Goal: Find specific page/section: Find specific page/section

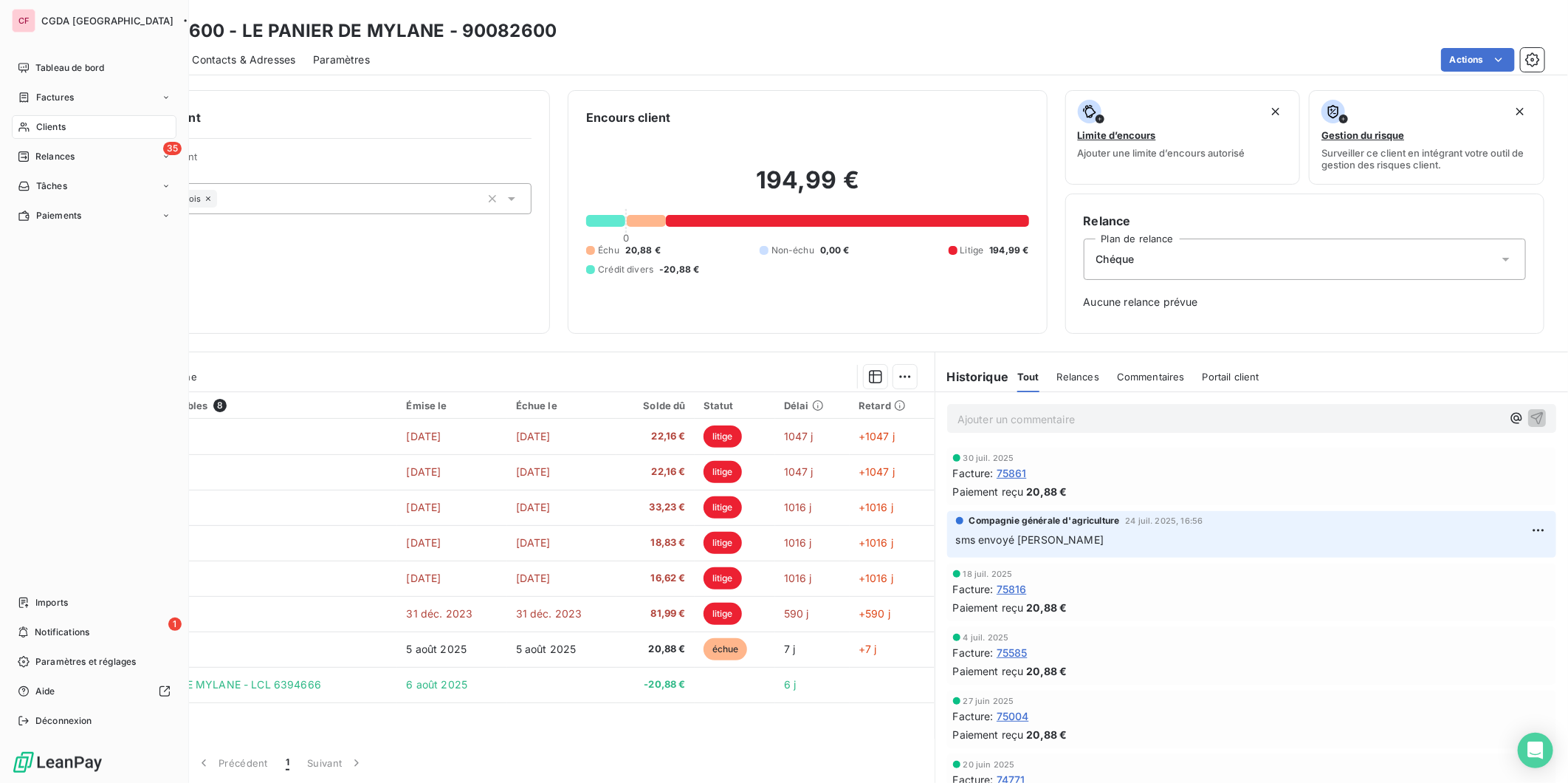
click at [54, 121] on span "Clients" at bounding box center [51, 127] width 30 height 13
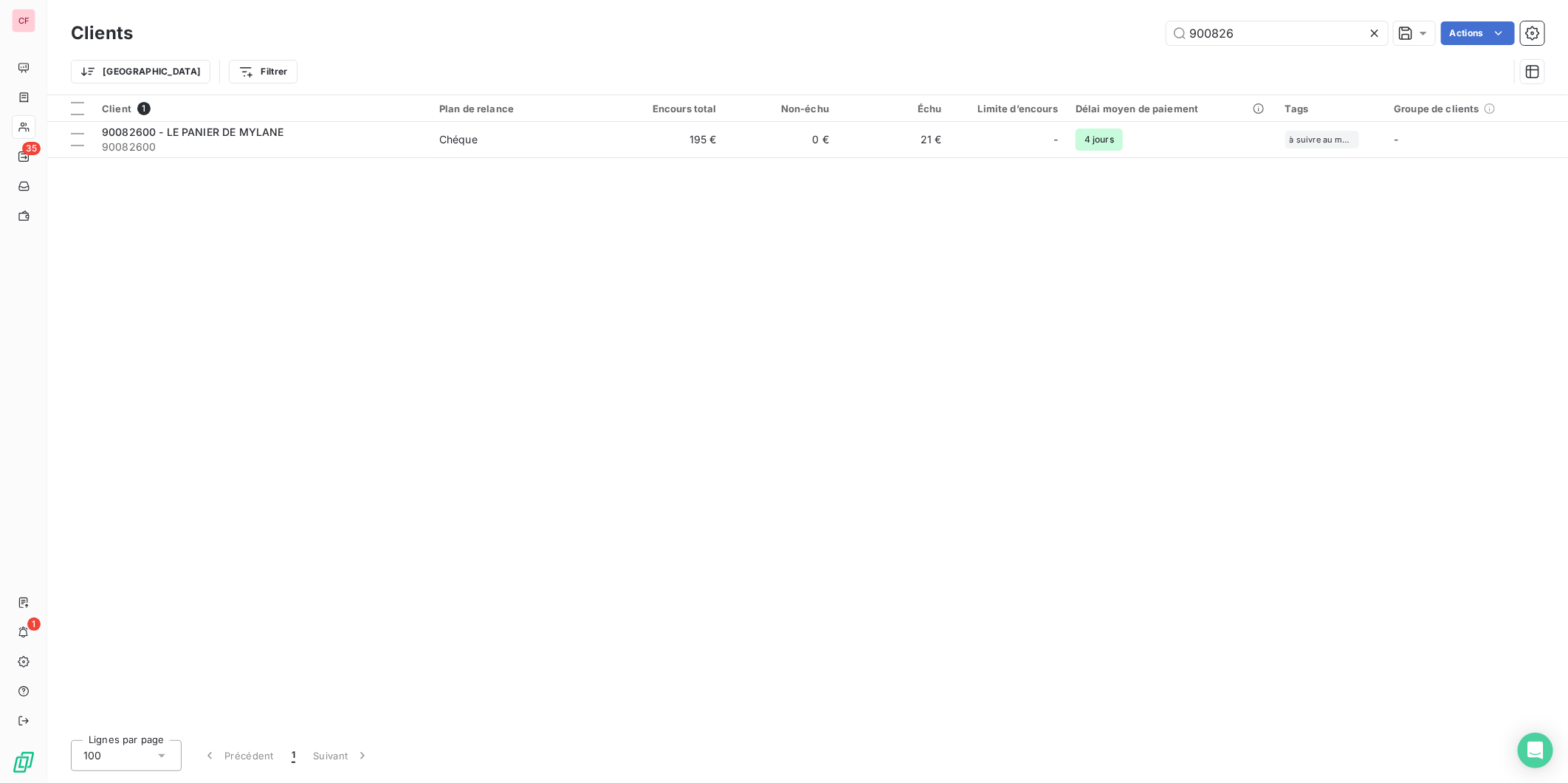
click at [1252, 31] on input "900826" at bounding box center [1277, 33] width 221 height 24
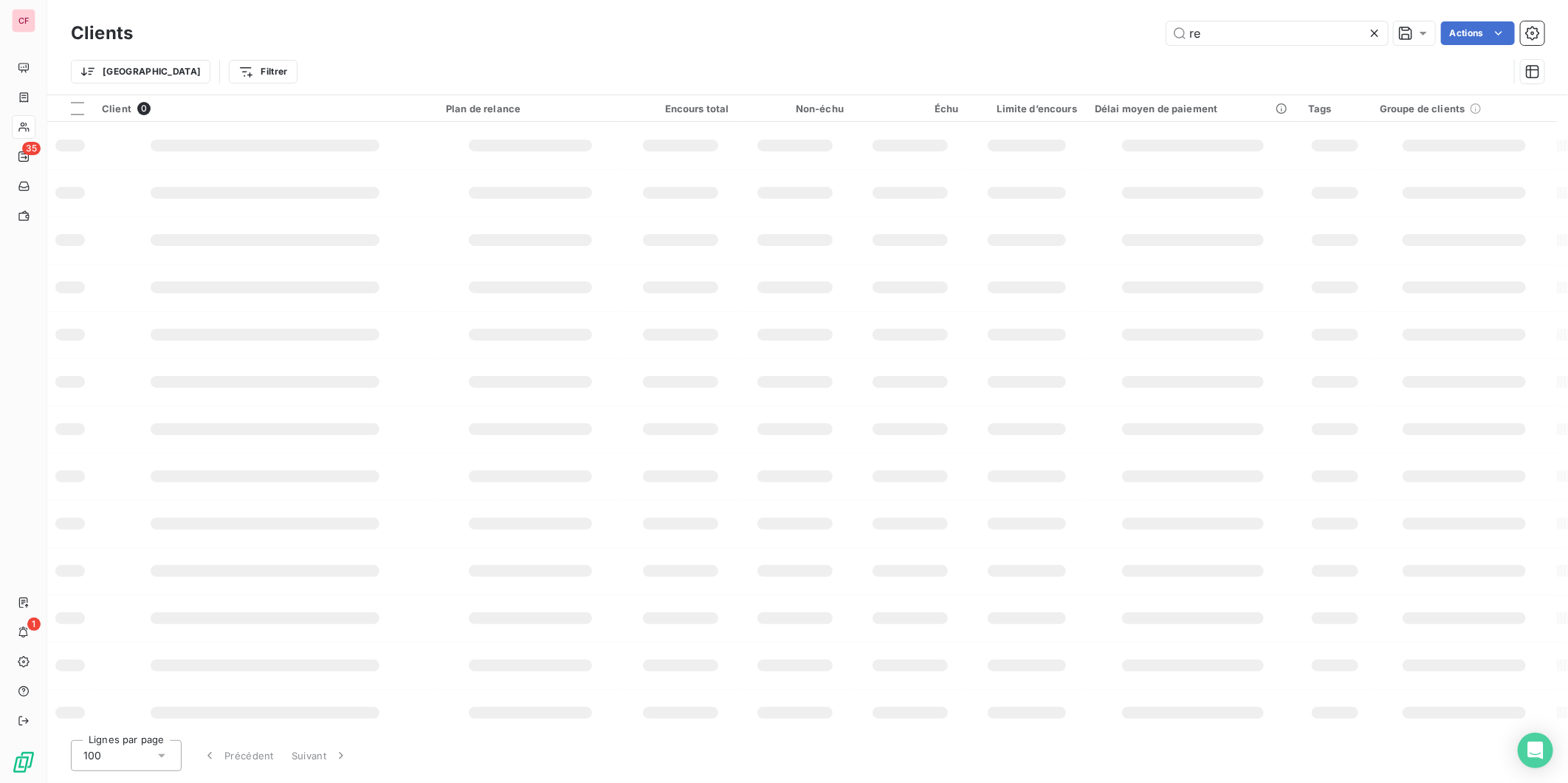
type input "r"
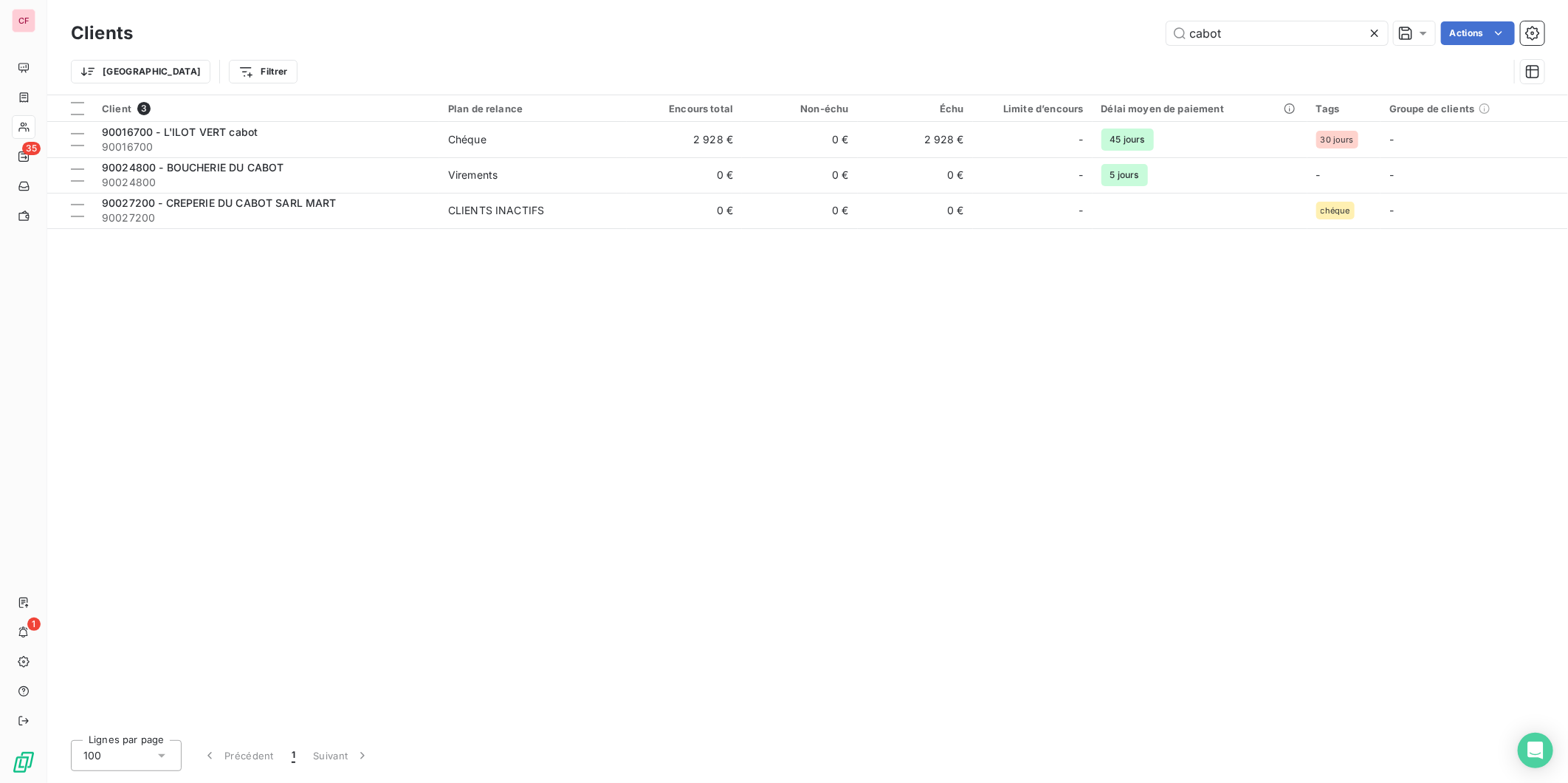
type input "cabot"
click at [620, 138] on td "Chéque" at bounding box center [533, 139] width 187 height 36
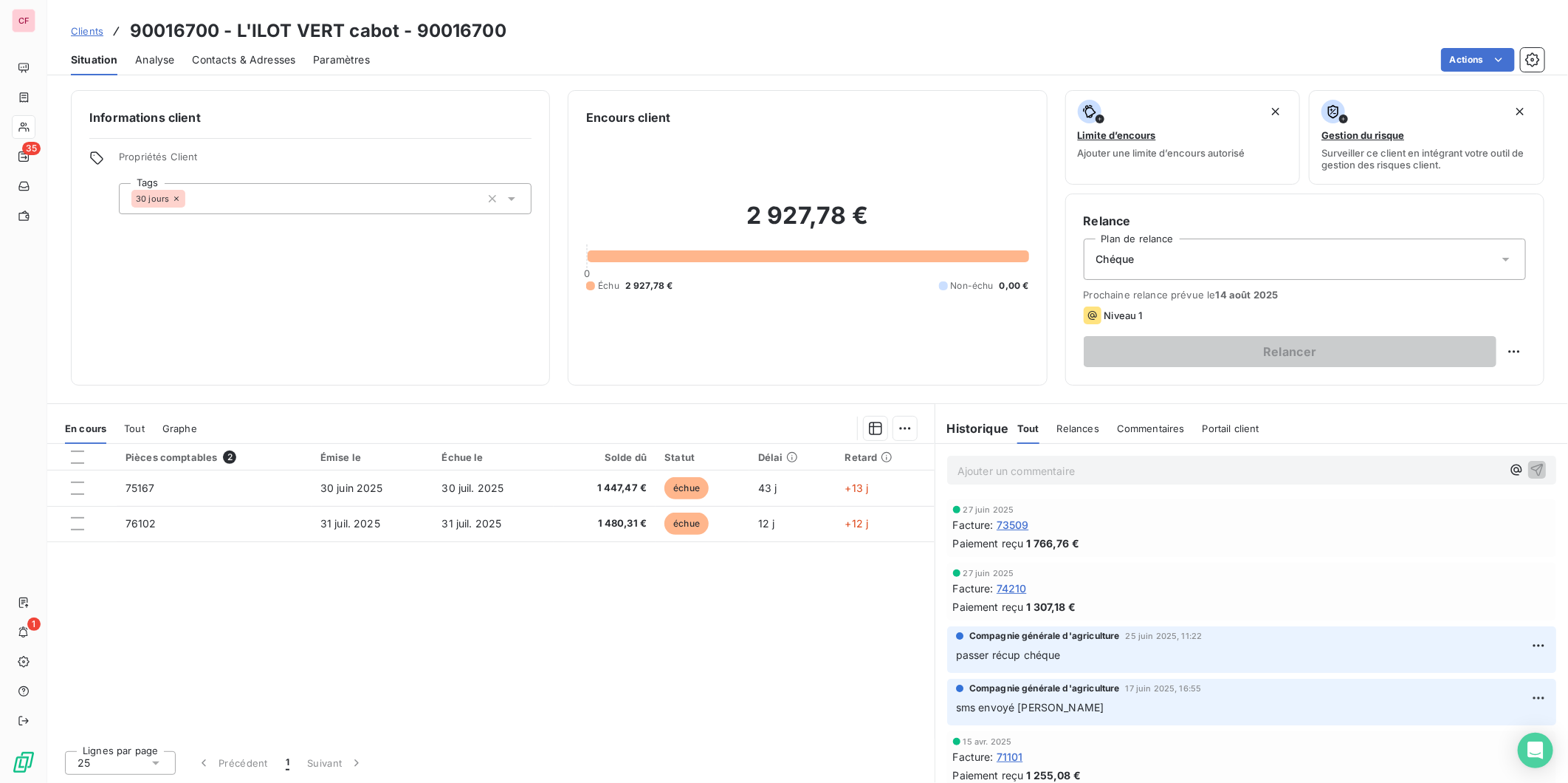
click at [1035, 470] on p "Ajouter un commentaire ﻿" at bounding box center [1230, 470] width 544 height 19
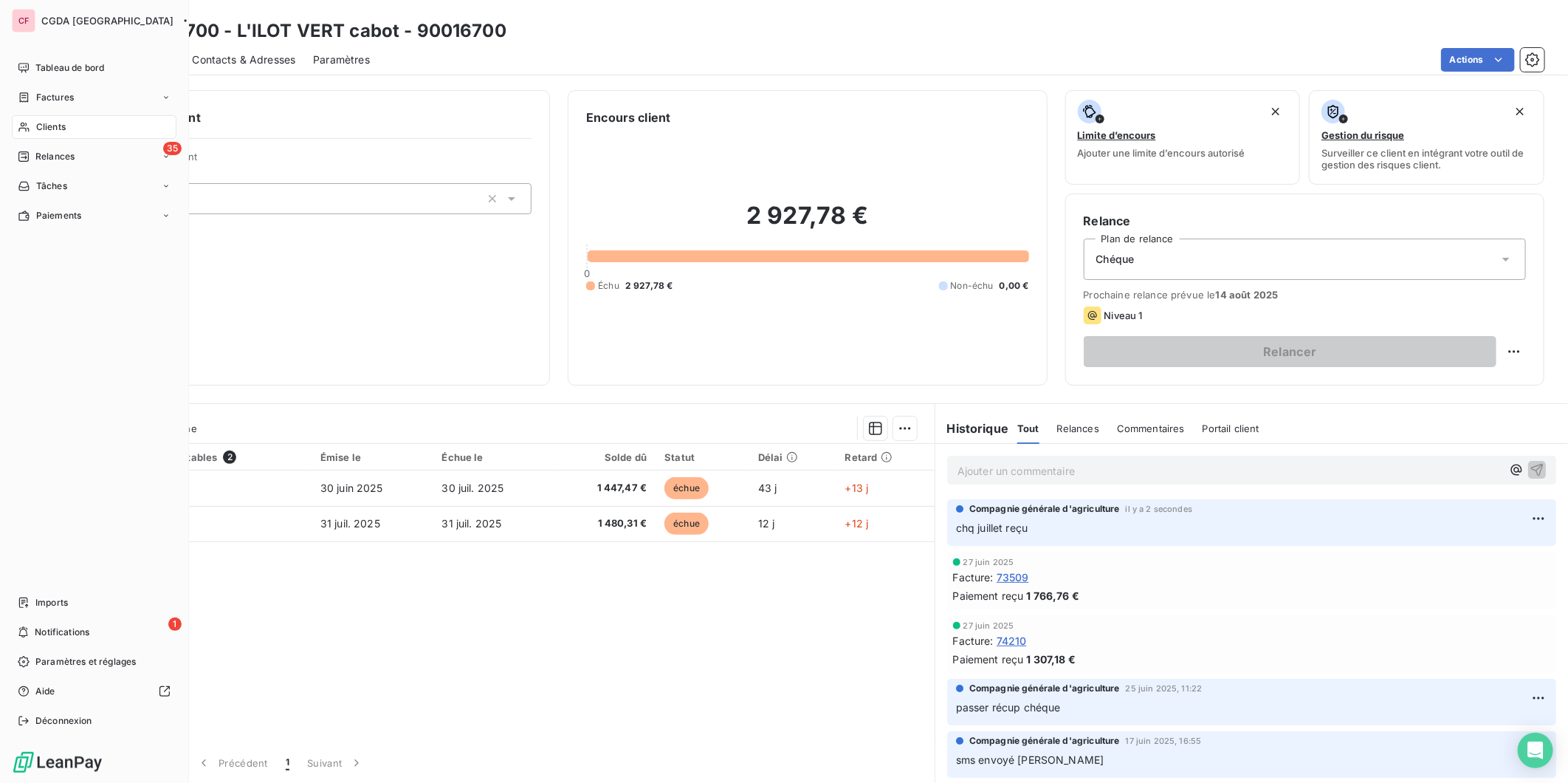
click at [19, 119] on div "Clients" at bounding box center [94, 127] width 164 height 24
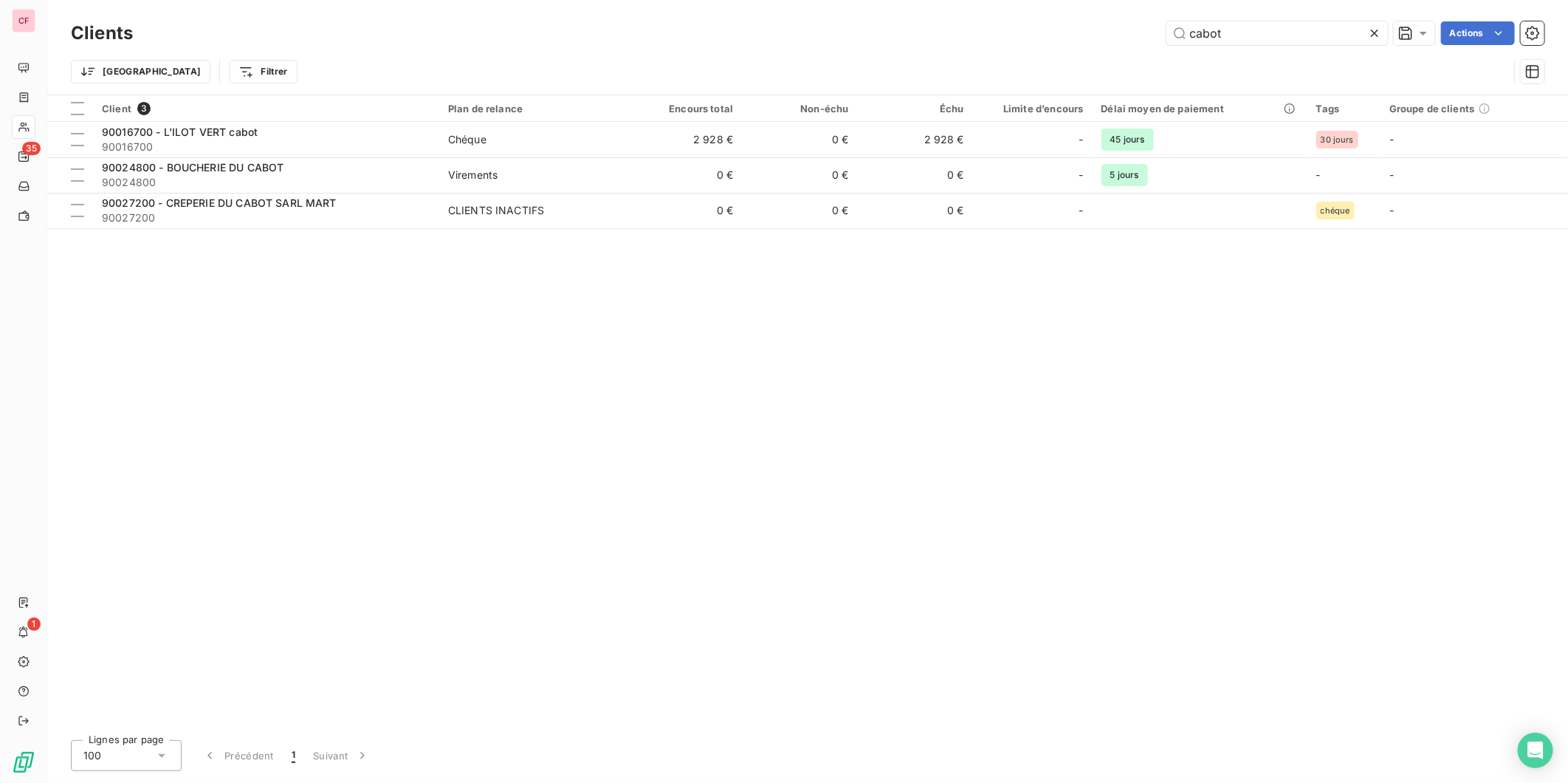
click at [1255, 27] on input "cabot" at bounding box center [1277, 33] width 221 height 24
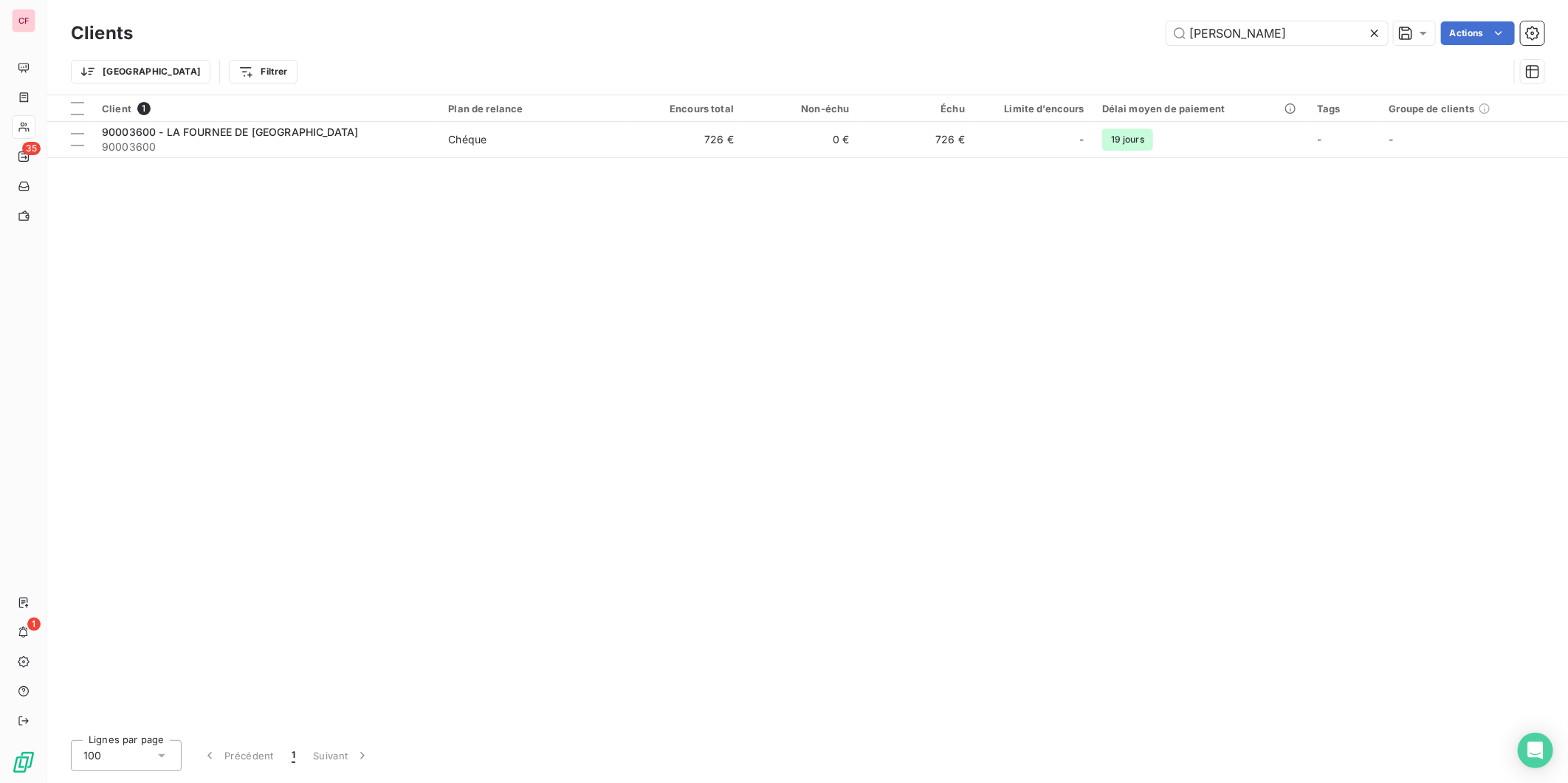
type input "[PERSON_NAME]"
click at [398, 136] on div "90003600 - LA FOURNEE DE [GEOGRAPHIC_DATA]" at bounding box center [267, 132] width 329 height 15
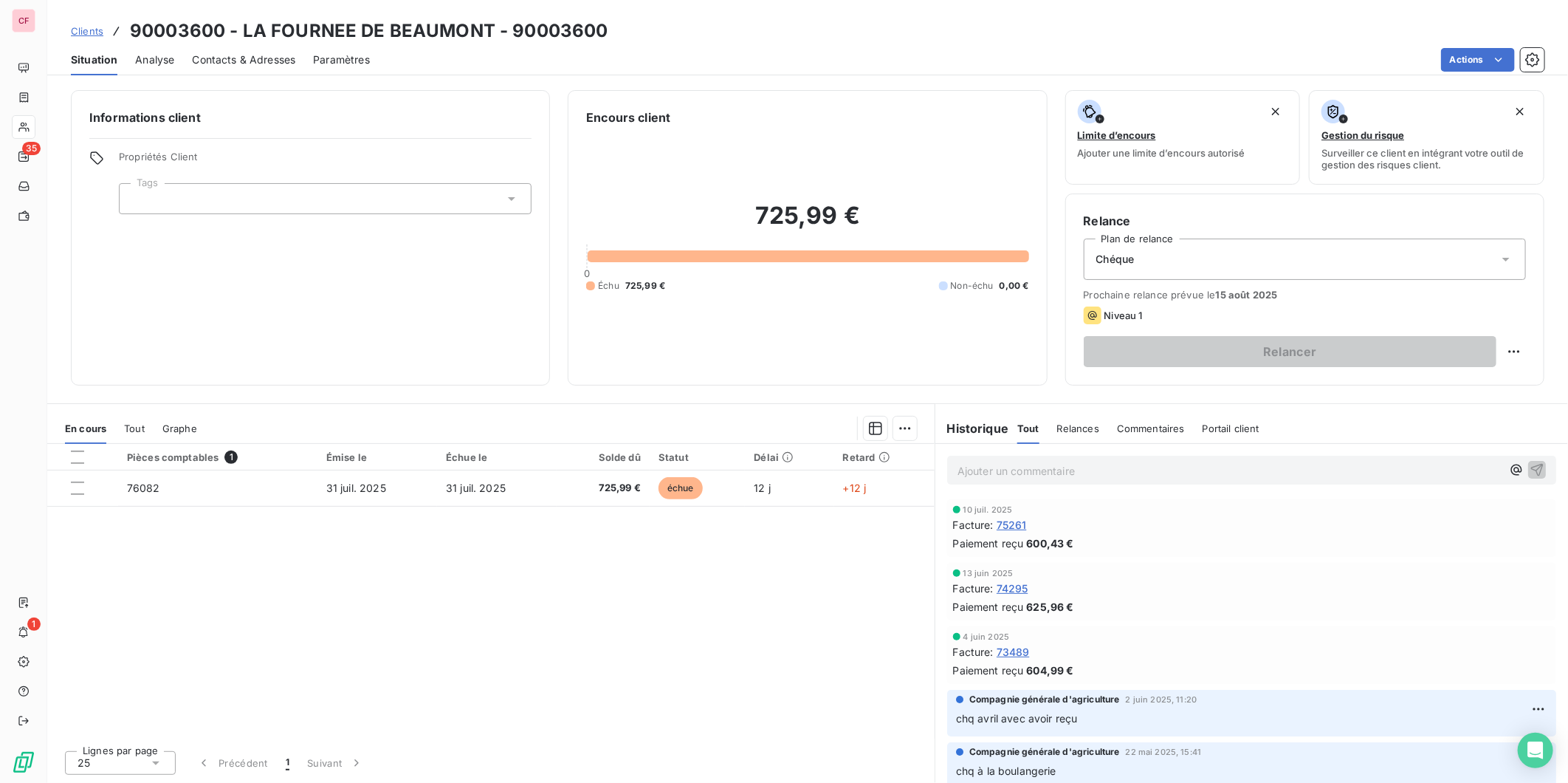
click at [1056, 473] on p "Ajouter un commentaire ﻿" at bounding box center [1230, 470] width 544 height 19
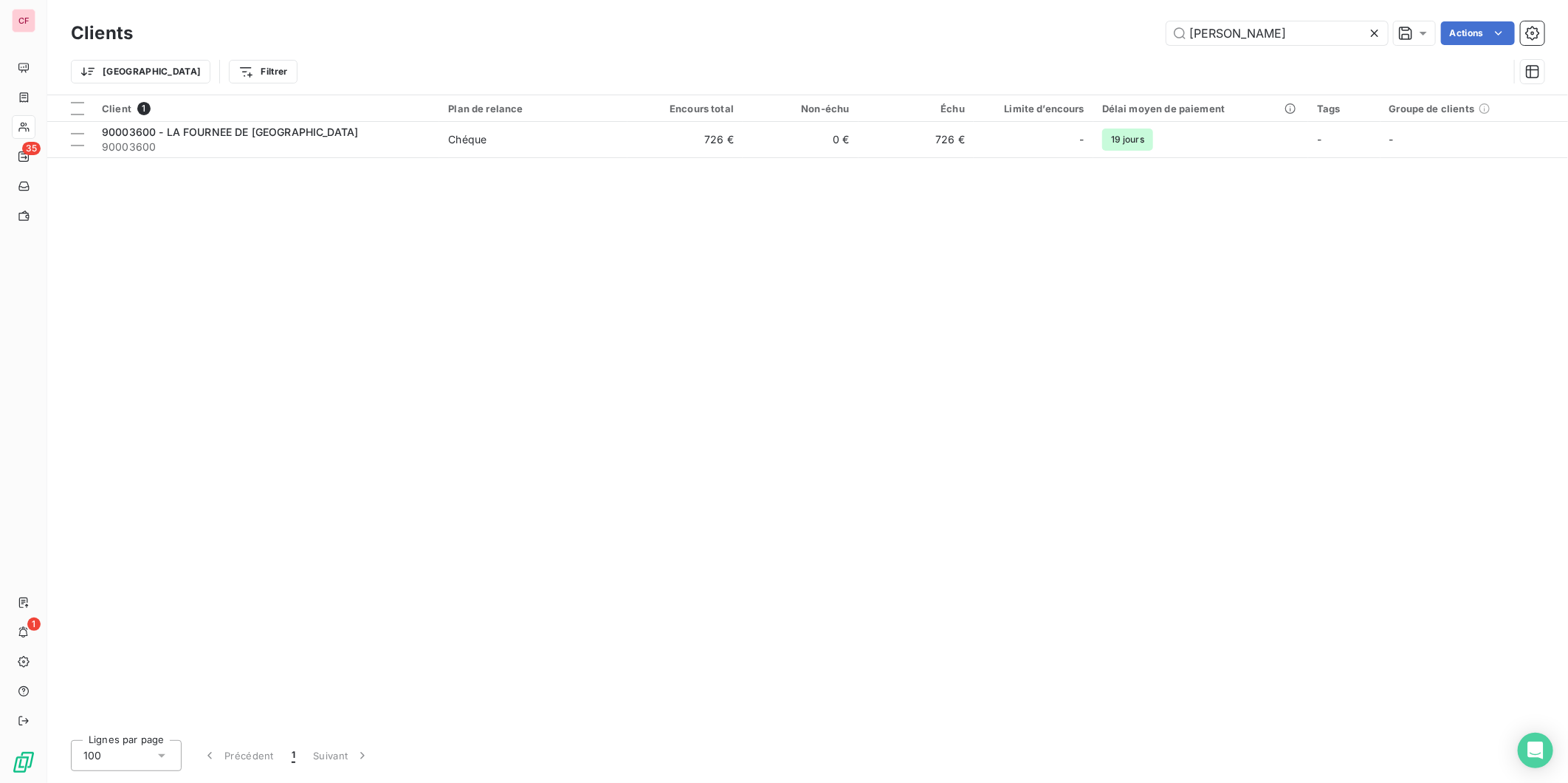
click at [1271, 44] on input "[PERSON_NAME]" at bounding box center [1277, 33] width 221 height 24
click at [1270, 41] on input "[PERSON_NAME]" at bounding box center [1277, 33] width 221 height 24
type input "panetiere"
click at [688, 150] on td "147 €" at bounding box center [684, 139] width 115 height 36
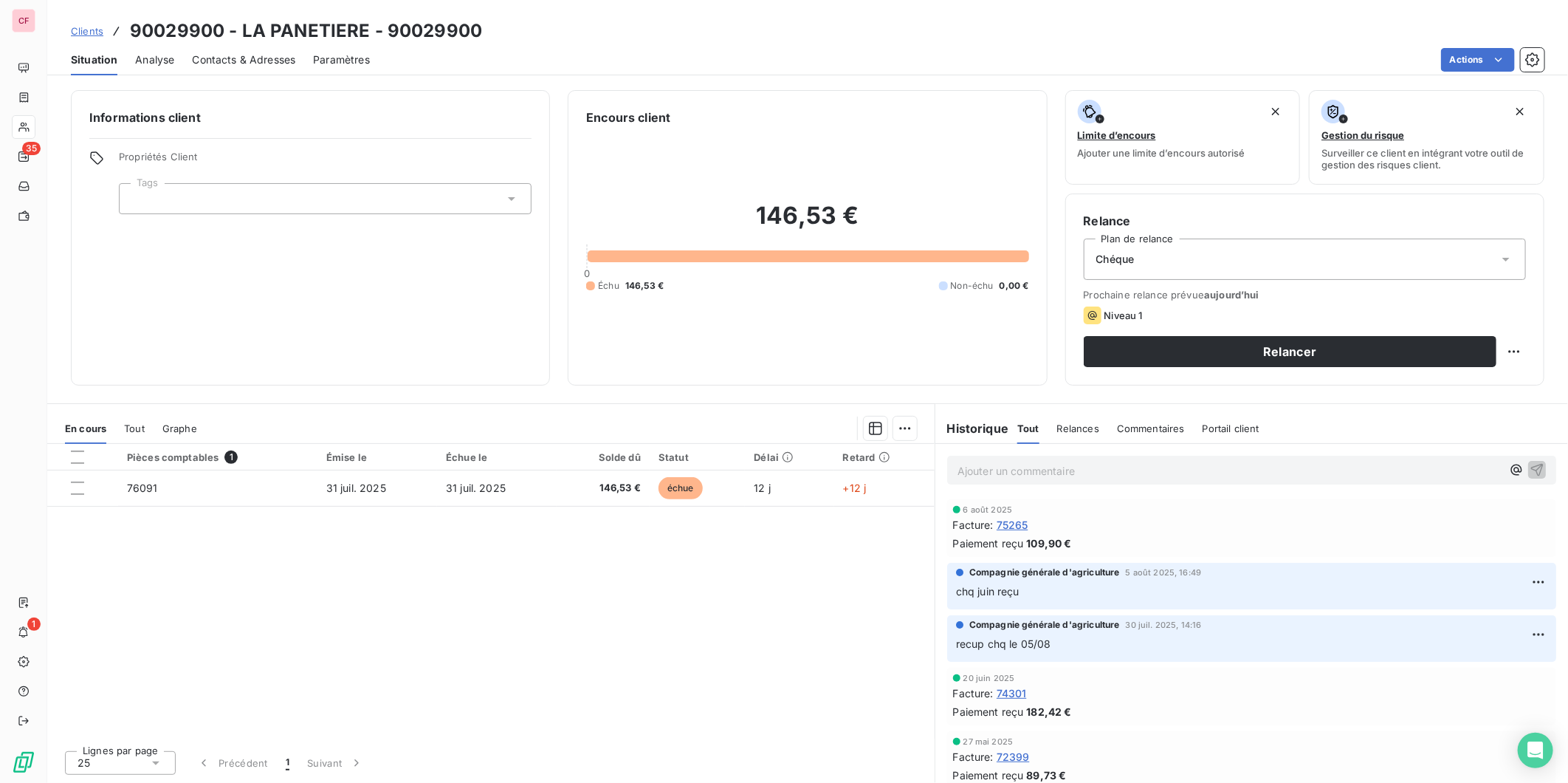
click at [985, 467] on p "Ajouter un commentaire ﻿" at bounding box center [1230, 470] width 544 height 19
